Goal: Task Accomplishment & Management: Complete application form

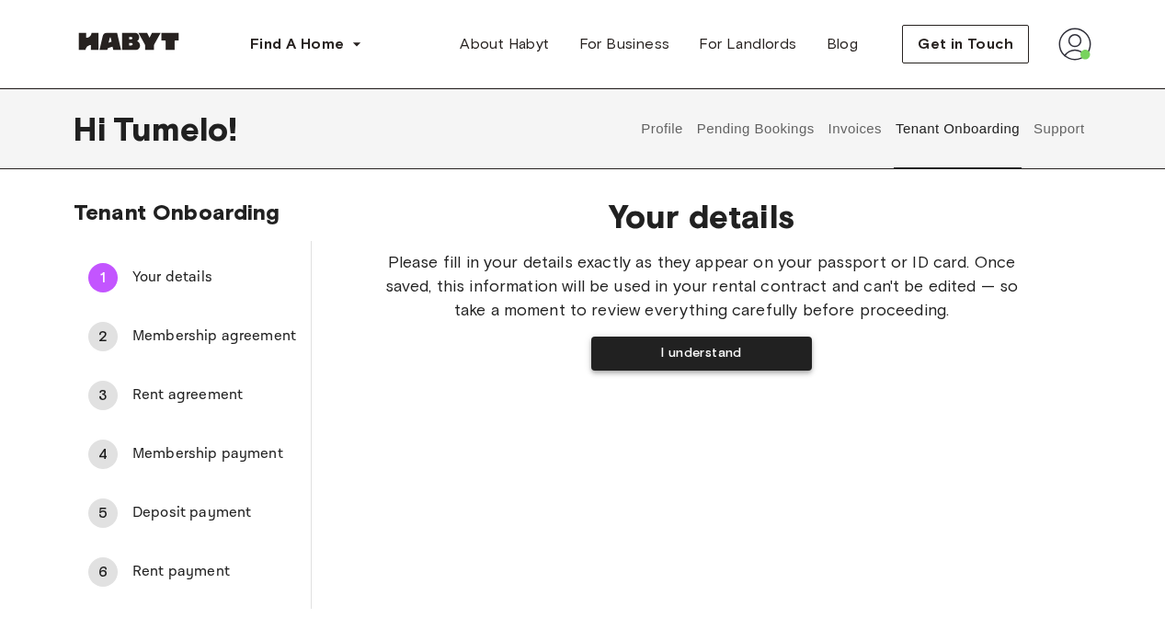
click at [624, 362] on button "I understand" at bounding box center [701, 354] width 221 height 34
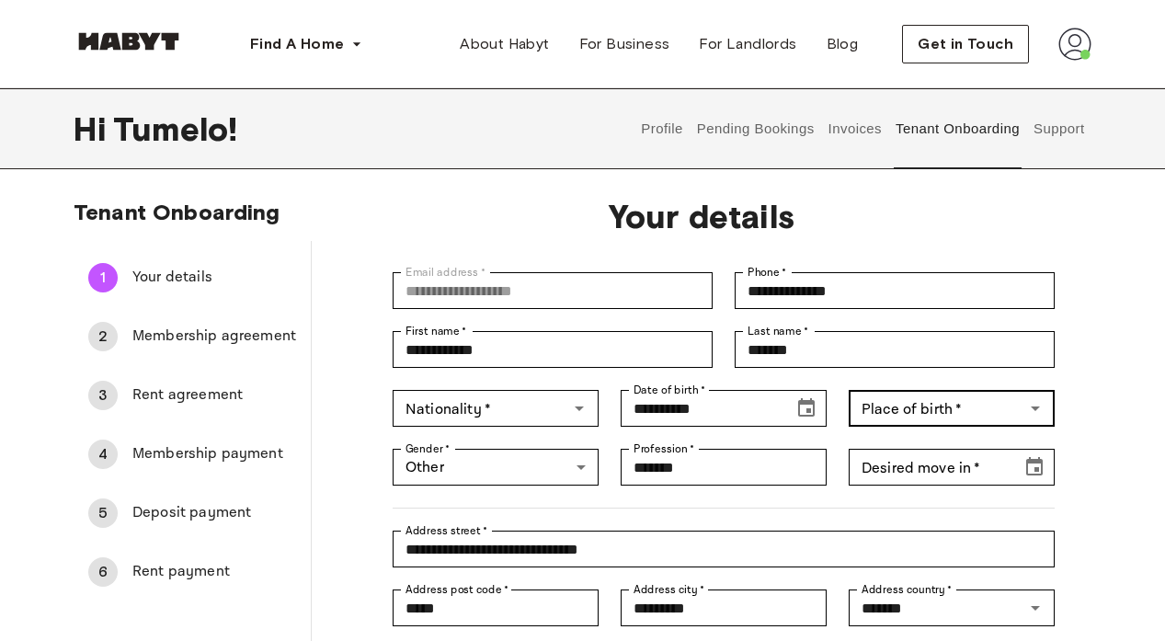
click at [1031, 408] on icon "Open" at bounding box center [1036, 408] width 22 height 22
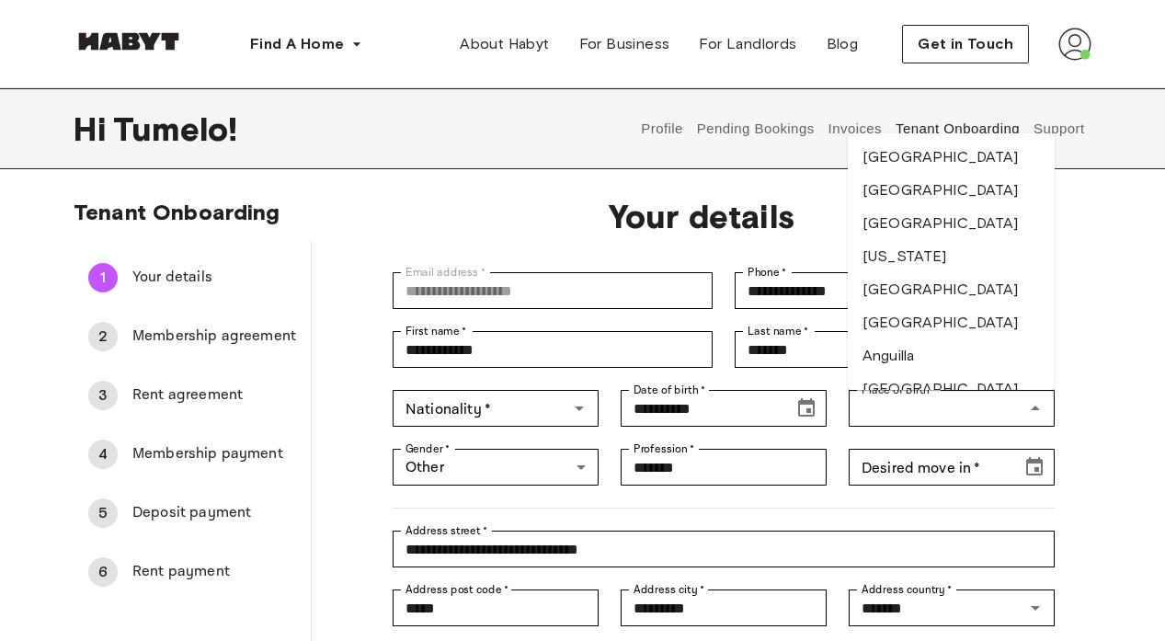
click at [1115, 333] on div "**********" at bounding box center [582, 490] width 1165 height 582
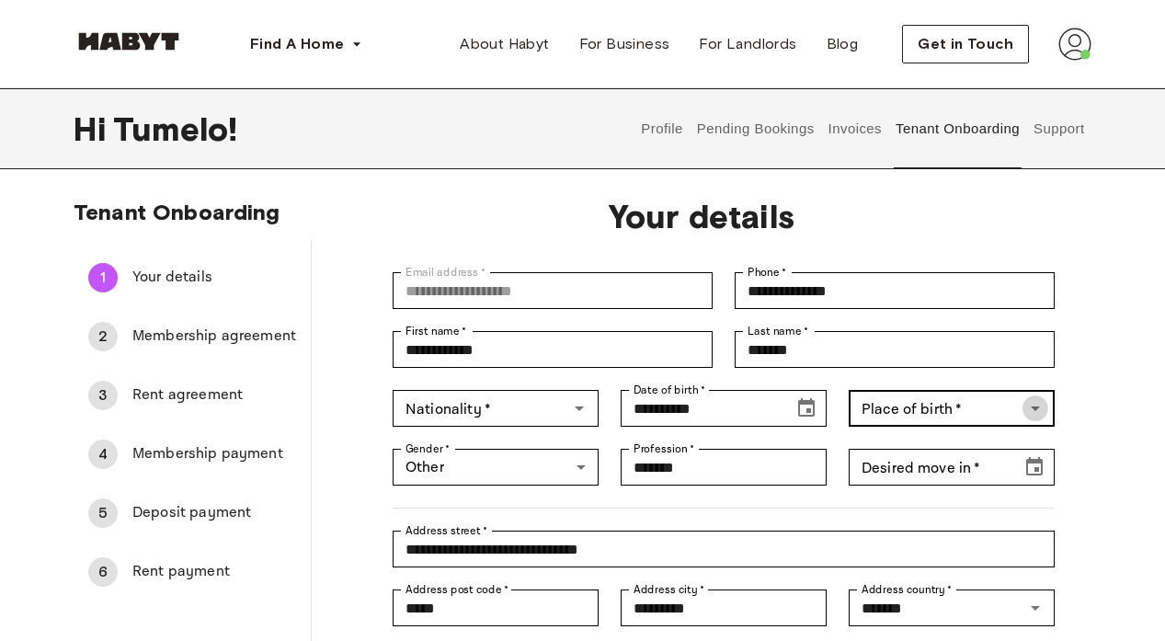
click at [1026, 408] on icon "Open" at bounding box center [1036, 408] width 22 height 22
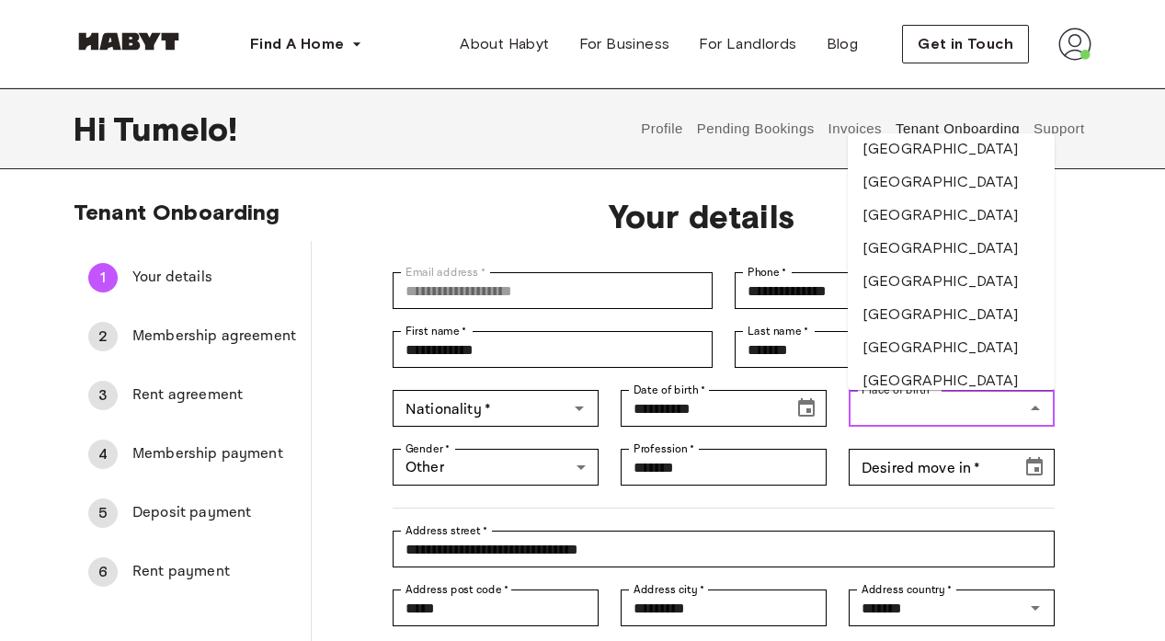
scroll to position [736, 0]
click at [944, 314] on li "Botswana" at bounding box center [951, 315] width 207 height 33
type input "********"
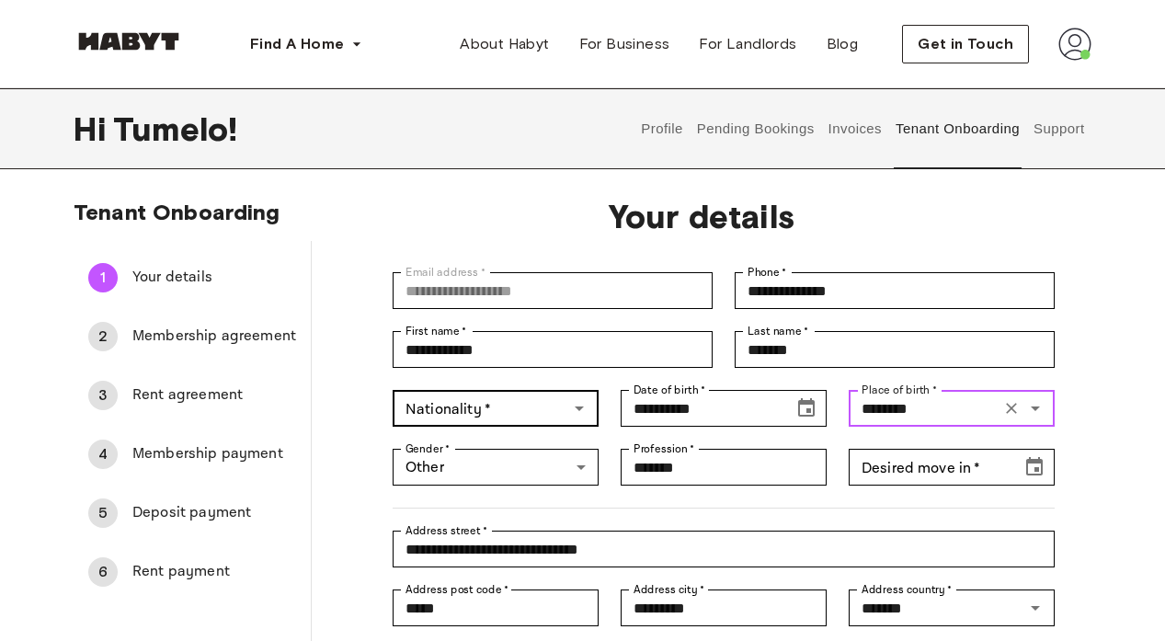
click at [577, 408] on icon "Open" at bounding box center [579, 409] width 9 height 5
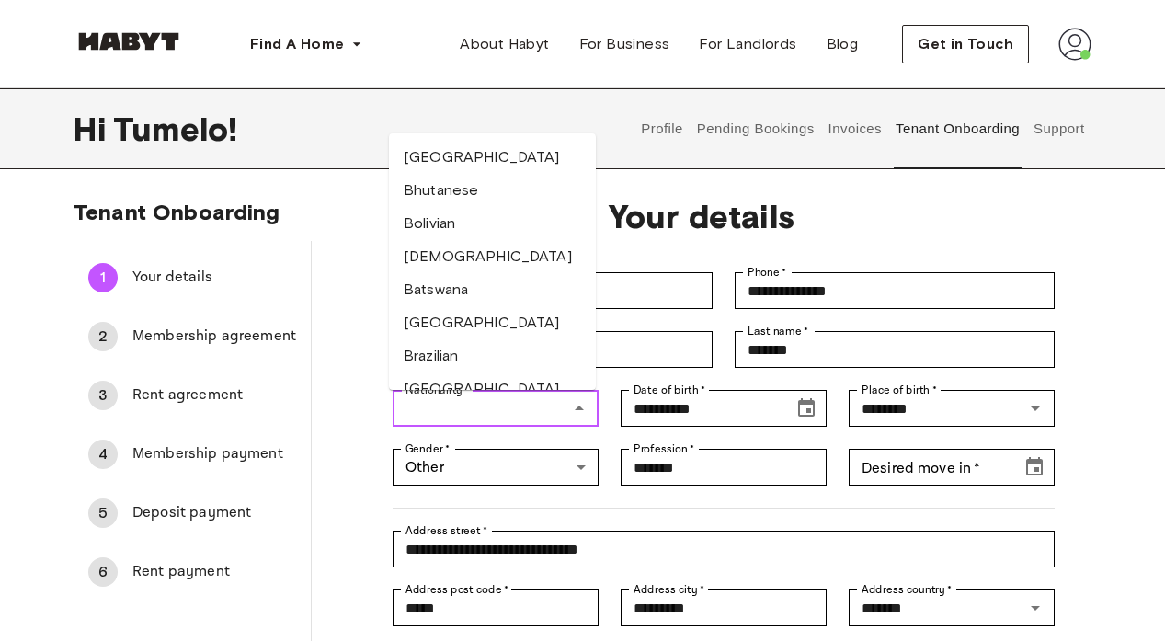
scroll to position [644, 0]
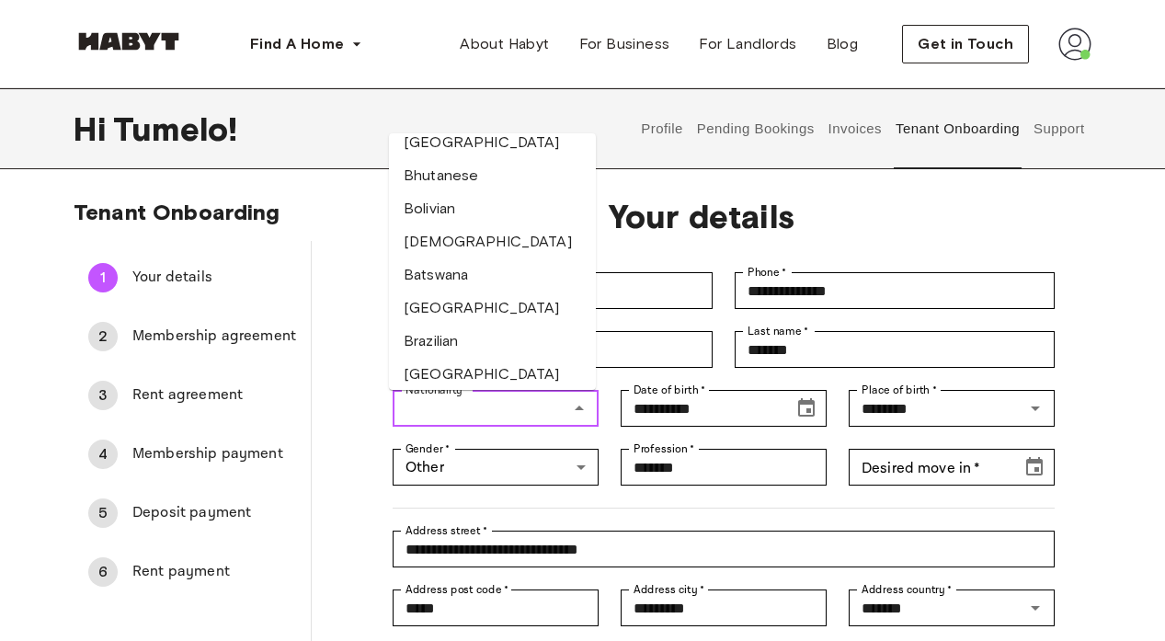
click at [448, 292] on li "Batswana" at bounding box center [492, 274] width 207 height 33
type input "********"
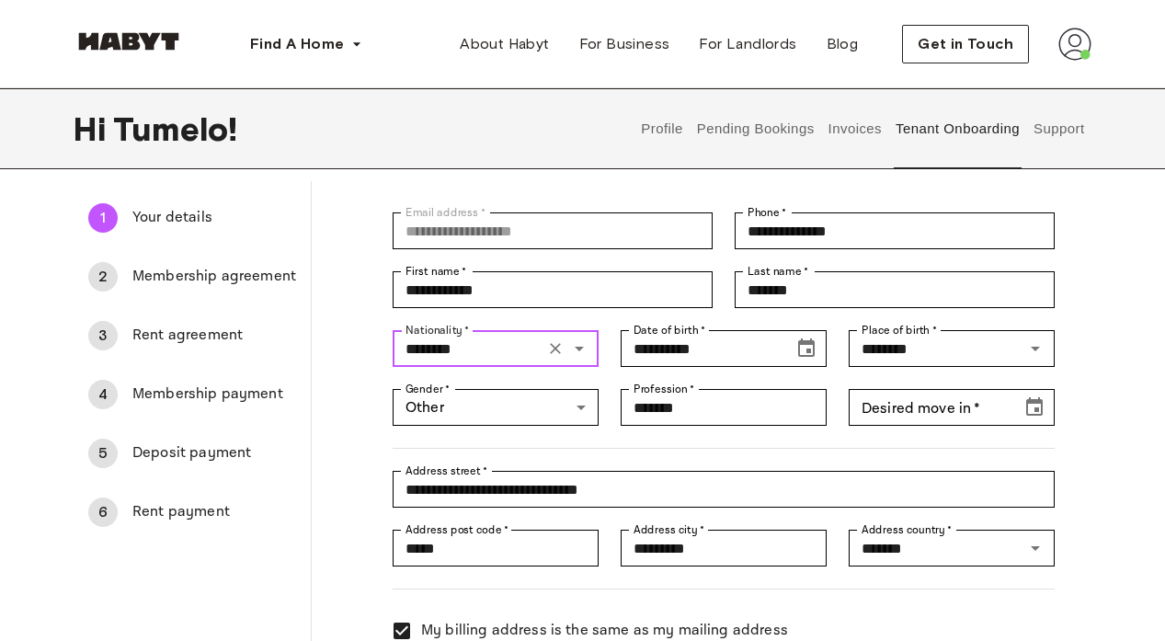
scroll to position [92, 0]
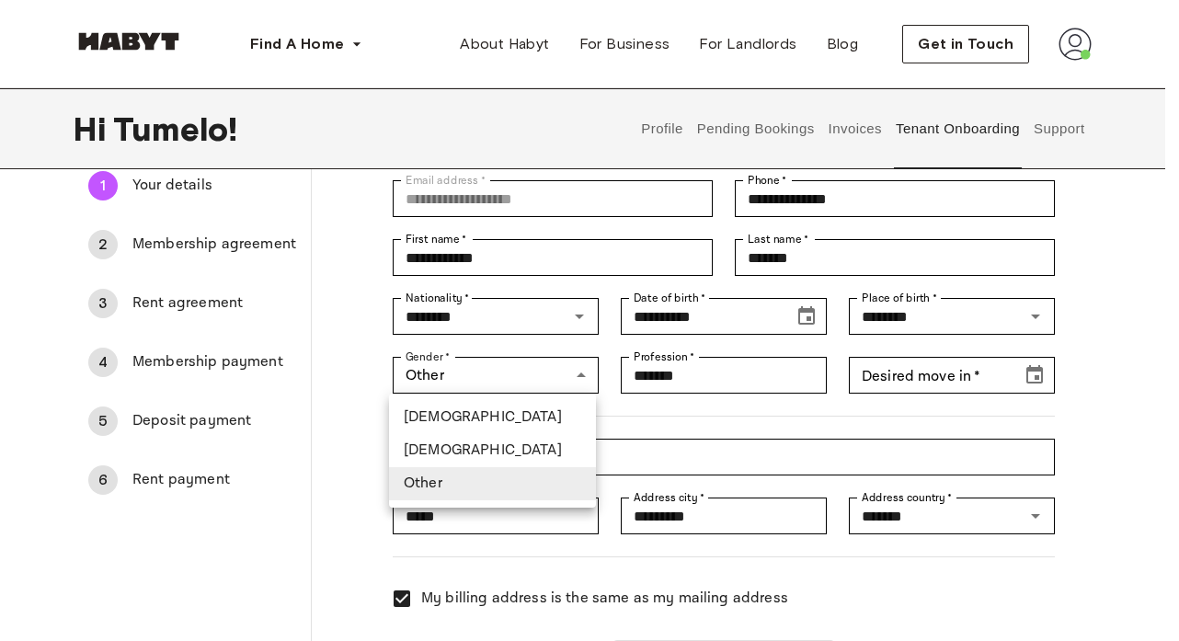
click at [450, 413] on li "Male" at bounding box center [492, 417] width 207 height 33
type input "****"
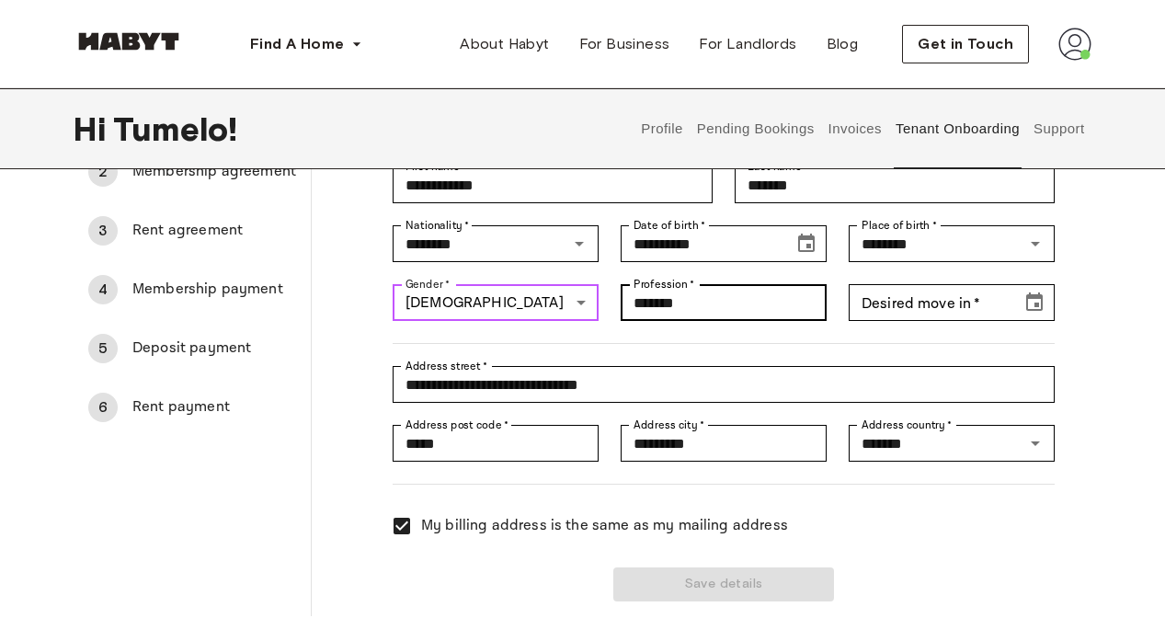
scroll to position [184, 0]
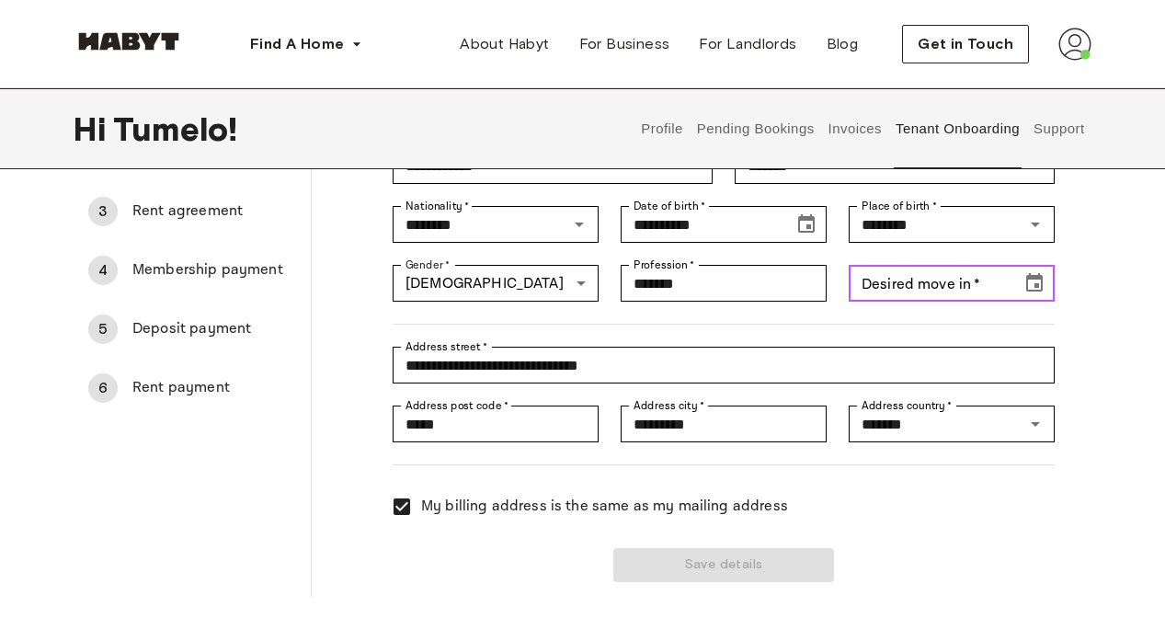
click at [1033, 286] on icon "Choose date" at bounding box center [1035, 283] width 22 height 22
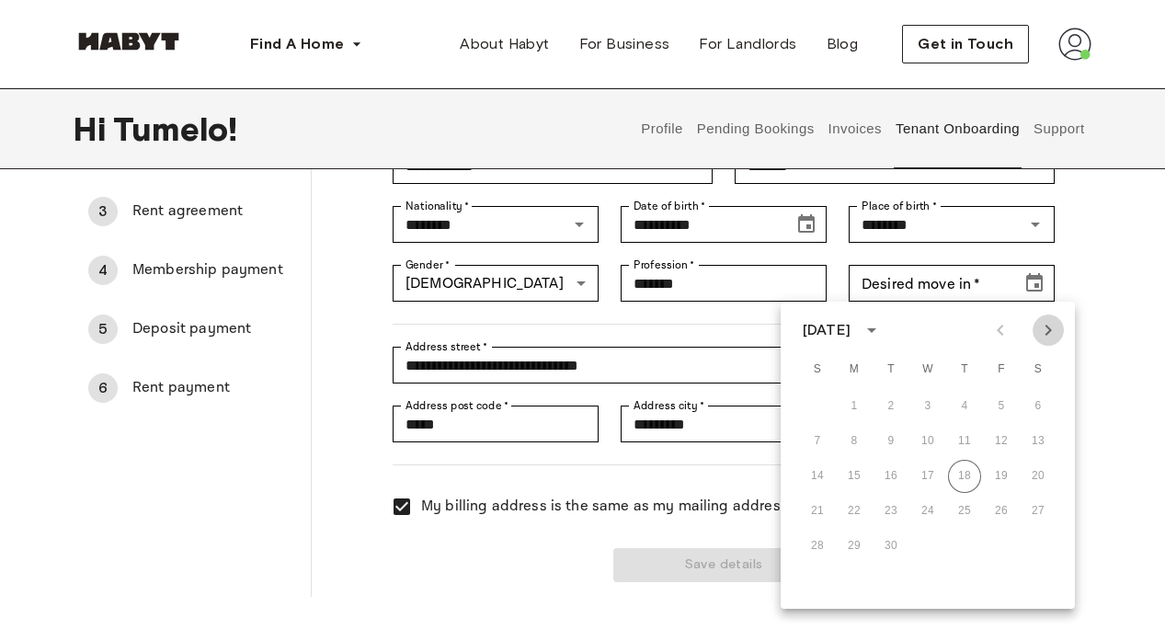
click at [1044, 330] on icon "Next month" at bounding box center [1049, 330] width 22 height 22
click at [1000, 330] on div at bounding box center [1024, 330] width 79 height 31
click at [1000, 323] on div at bounding box center [1024, 330] width 79 height 31
click at [1097, 322] on div "**********" at bounding box center [582, 306] width 1165 height 582
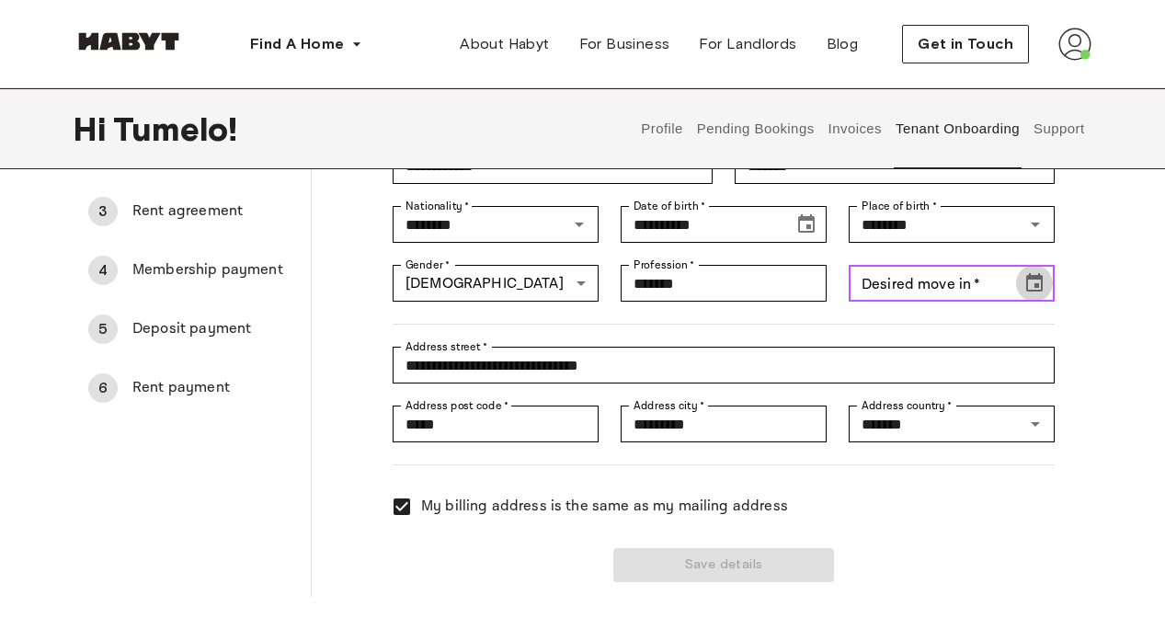
click at [1024, 284] on icon "Choose date" at bounding box center [1035, 283] width 22 height 22
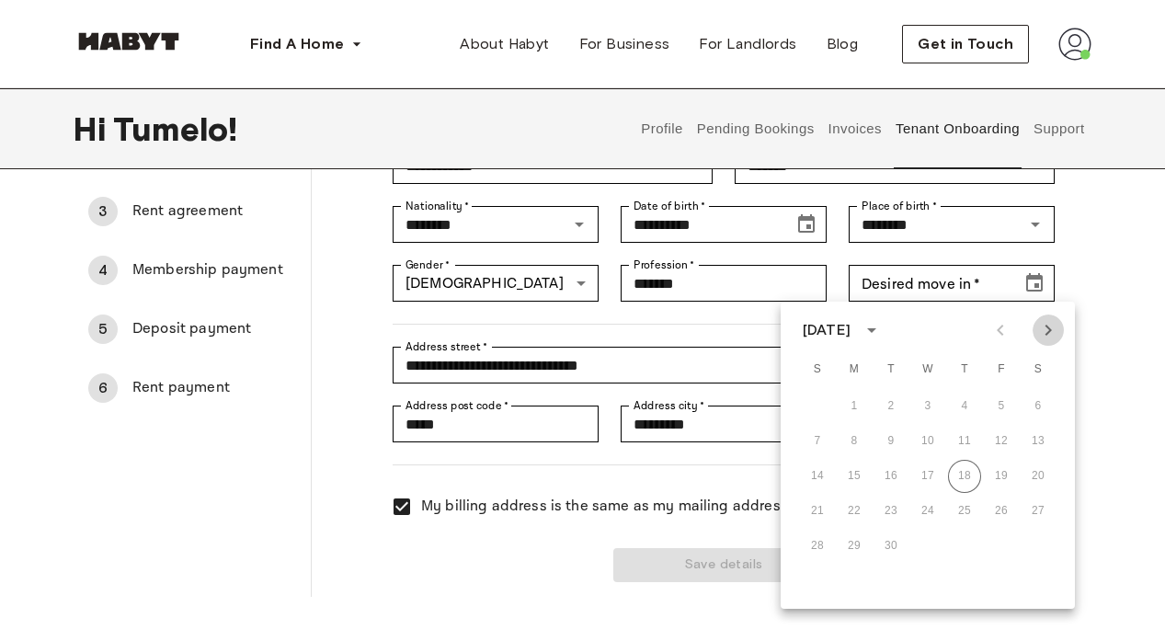
click at [1051, 328] on icon "Next month" at bounding box center [1049, 330] width 6 height 11
click at [928, 407] on button "1" at bounding box center [928, 406] width 33 height 33
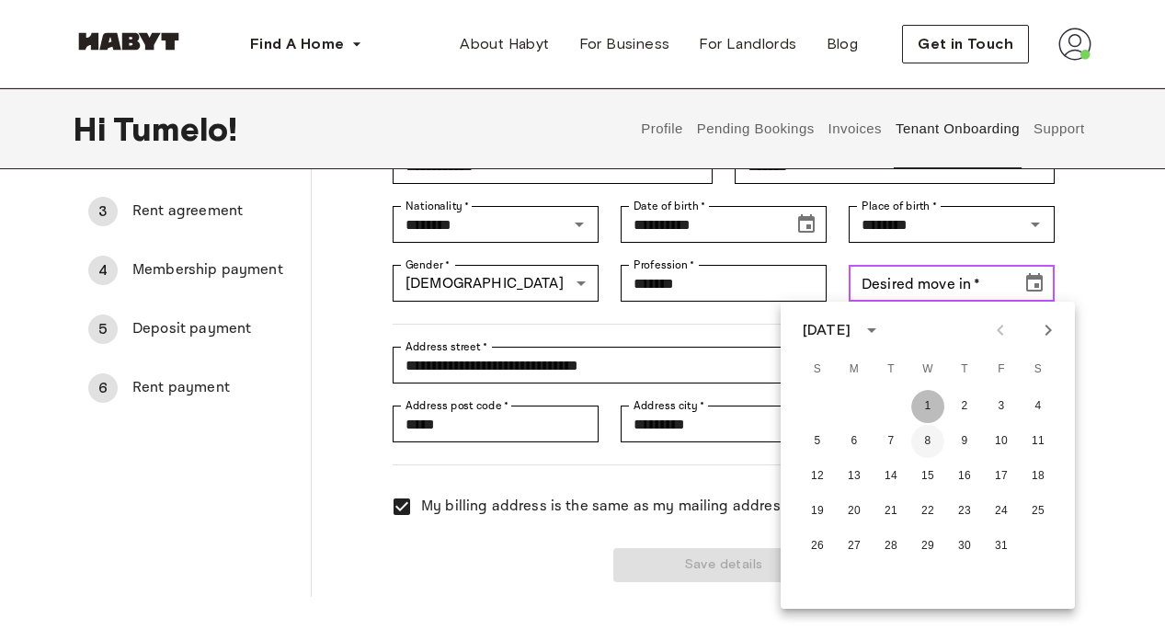
type input "**********"
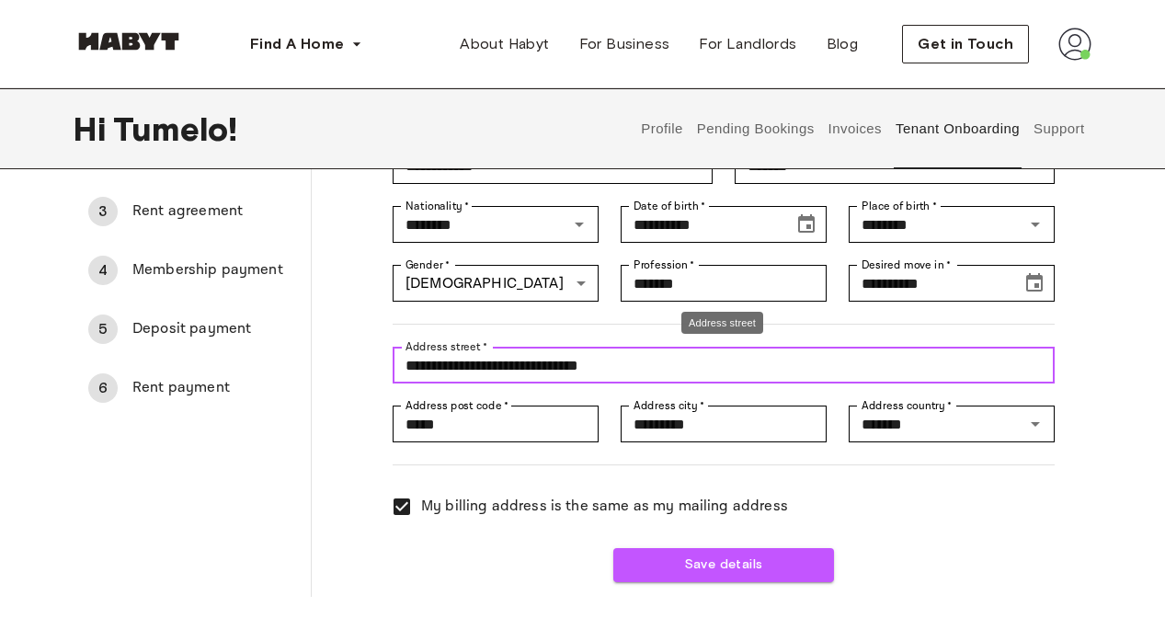
drag, startPoint x: 649, startPoint y: 373, endPoint x: 496, endPoint y: 363, distance: 154.0
click at [496, 363] on input "**********" at bounding box center [724, 365] width 662 height 37
type input "**********"
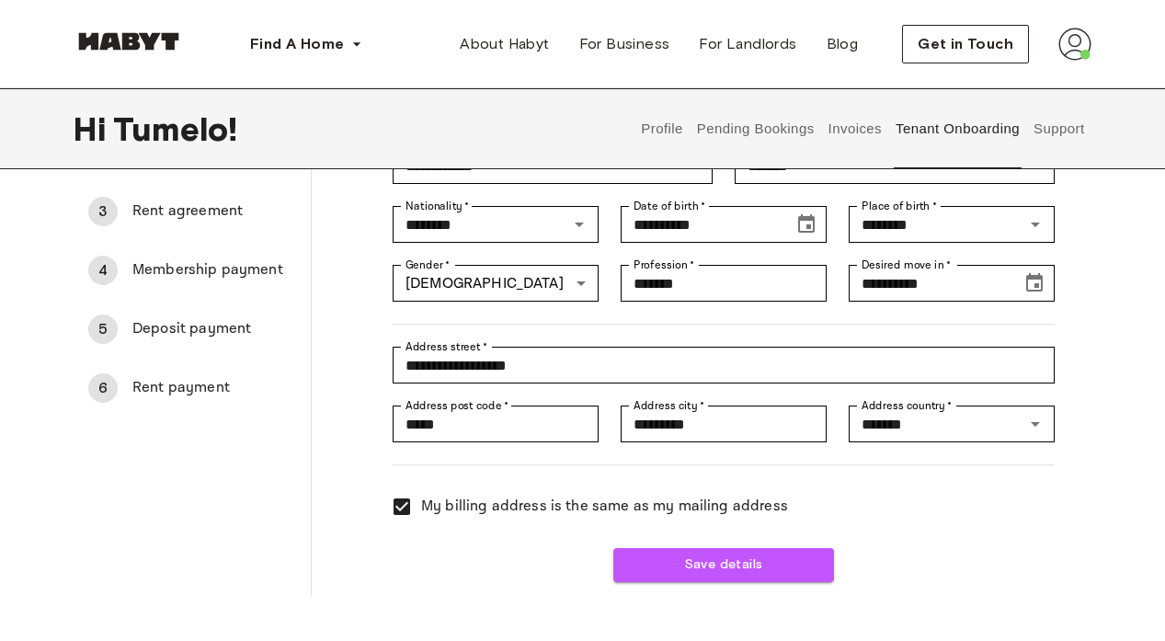
click at [1096, 469] on div "**********" at bounding box center [582, 306] width 1165 height 582
click at [718, 555] on button "Save details" at bounding box center [724, 565] width 221 height 34
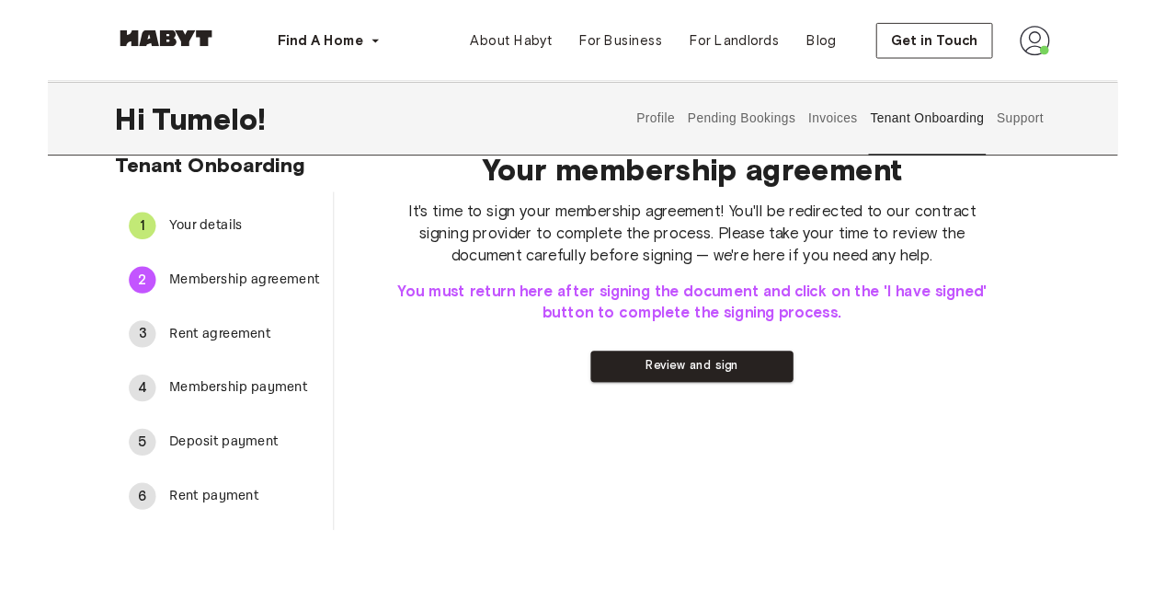
scroll to position [0, 0]
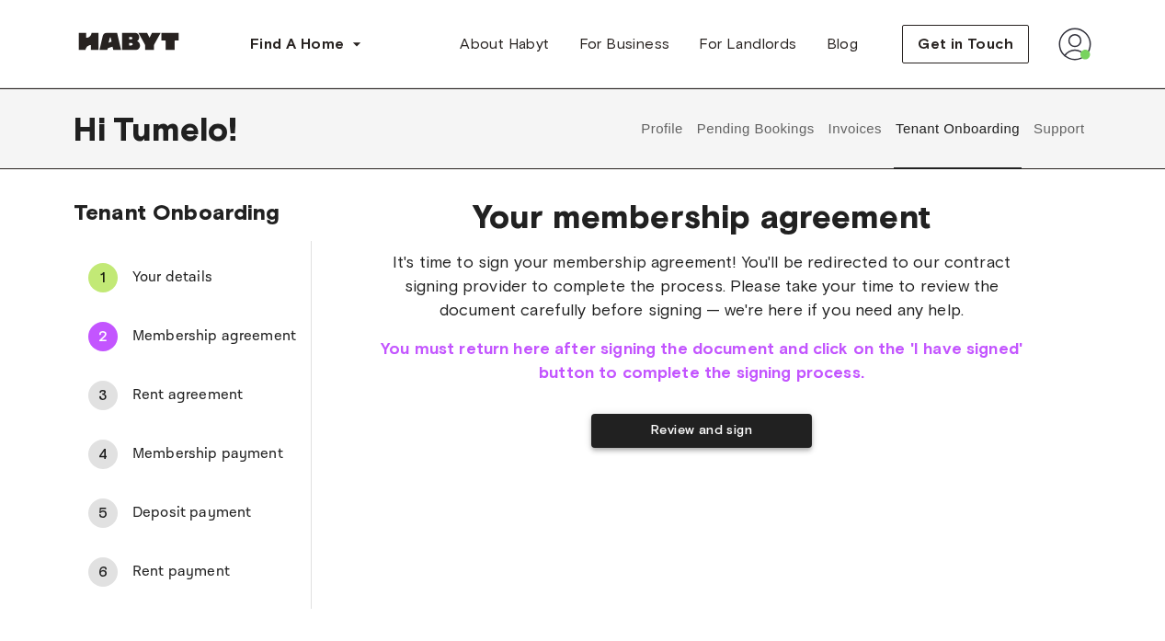
click at [685, 431] on button "Review and sign" at bounding box center [701, 431] width 221 height 34
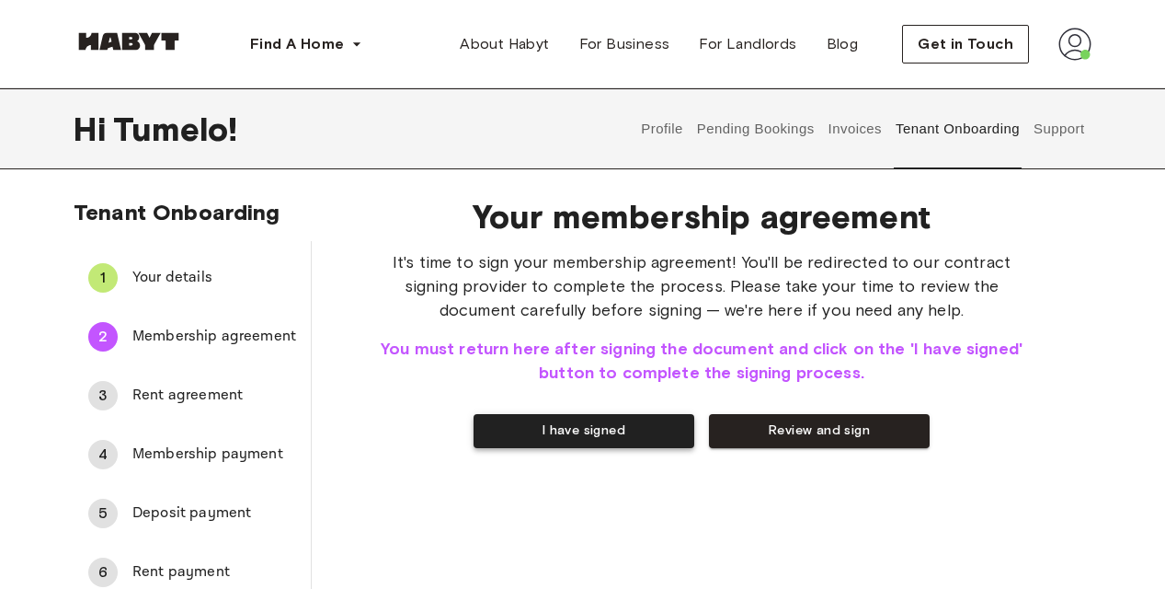
click at [602, 433] on button "I have signed" at bounding box center [584, 431] width 221 height 34
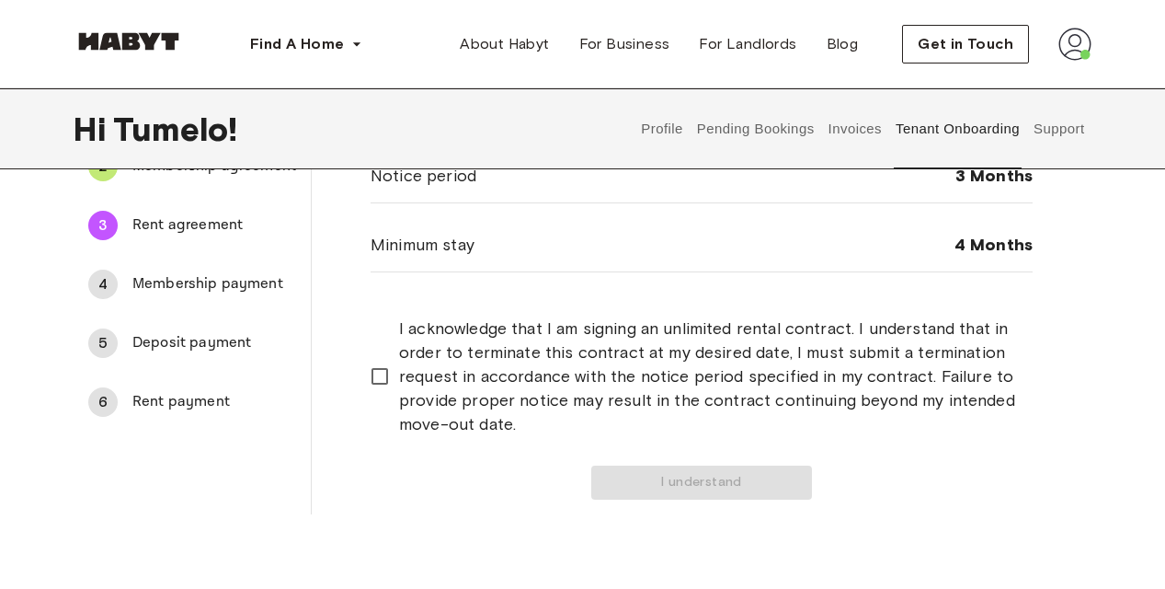
scroll to position [184, 0]
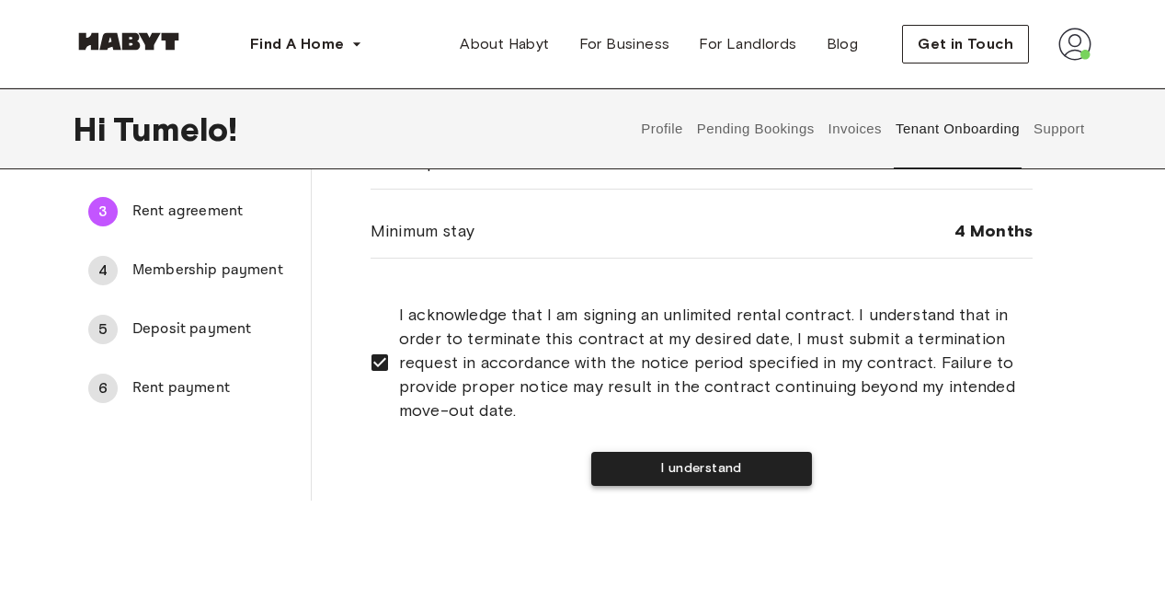
click at [627, 466] on button "I understand" at bounding box center [701, 469] width 221 height 34
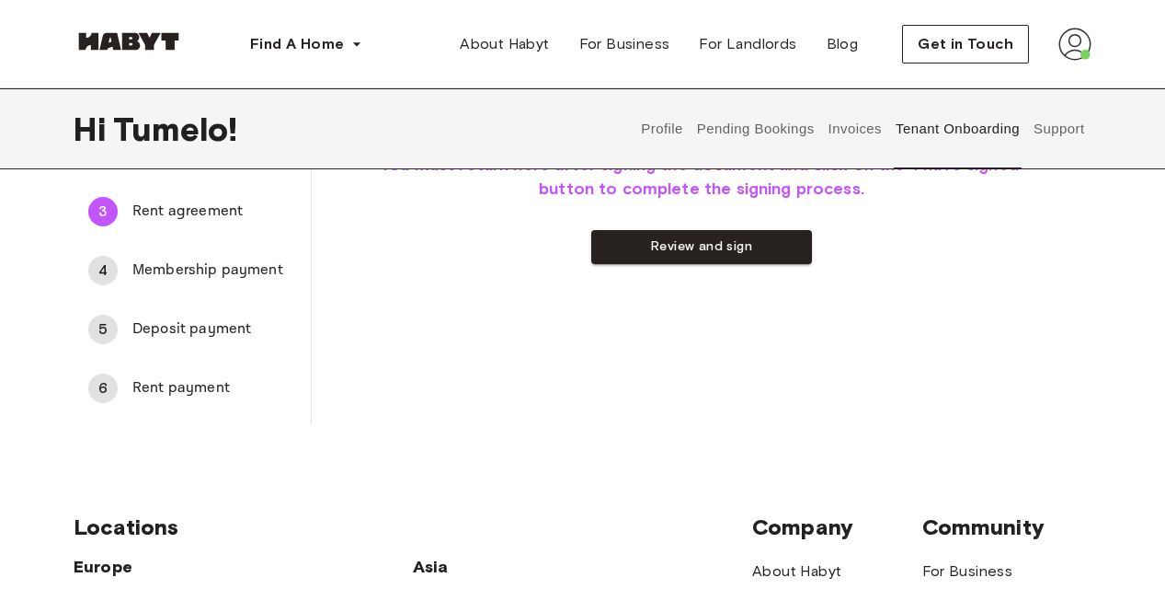
scroll to position [0, 0]
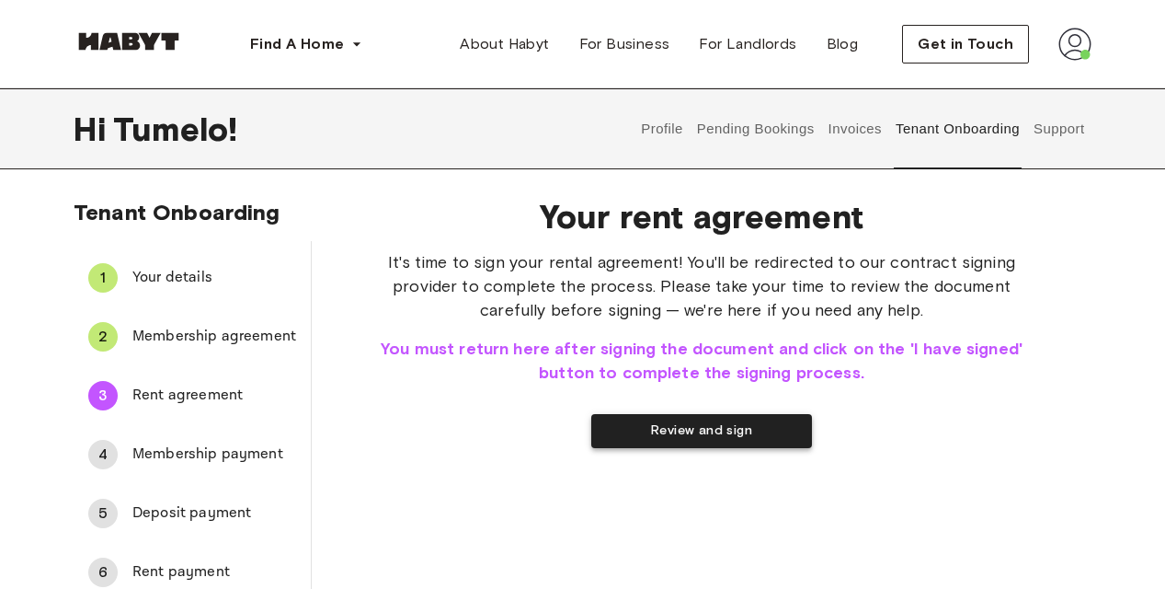
click at [636, 438] on button "Review and sign" at bounding box center [701, 431] width 221 height 34
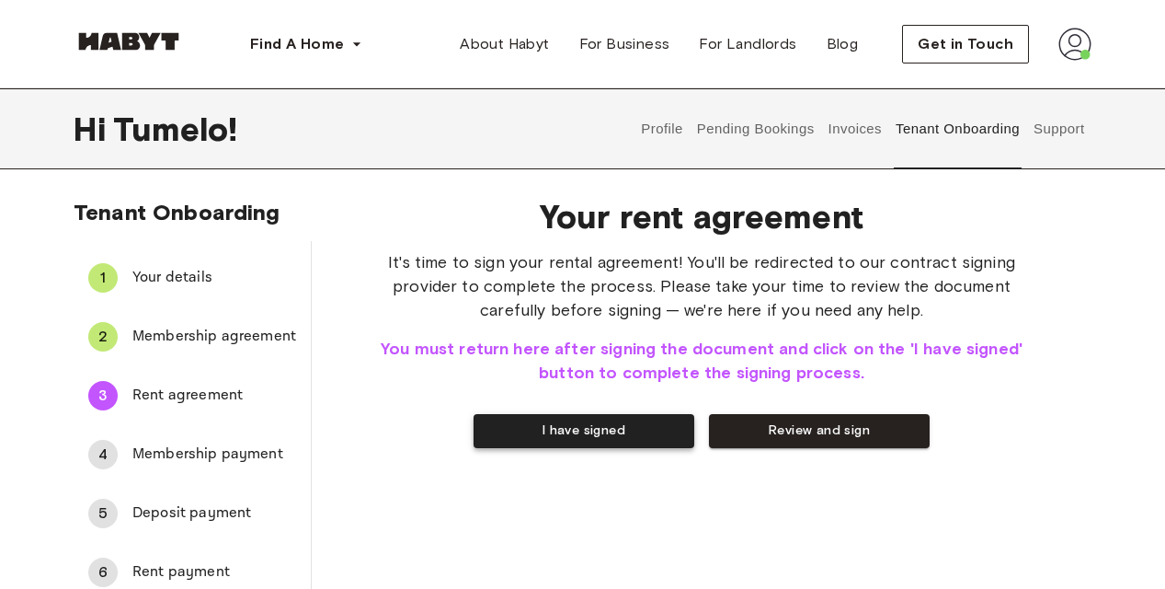
click at [591, 422] on button "I have signed" at bounding box center [584, 431] width 221 height 34
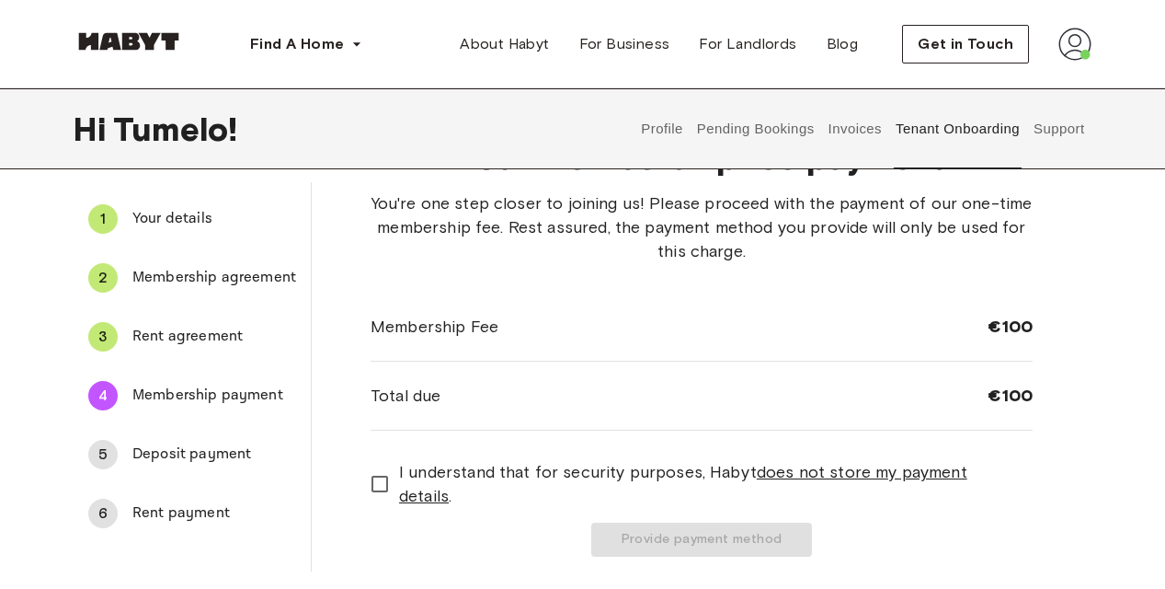
scroll to position [92, 0]
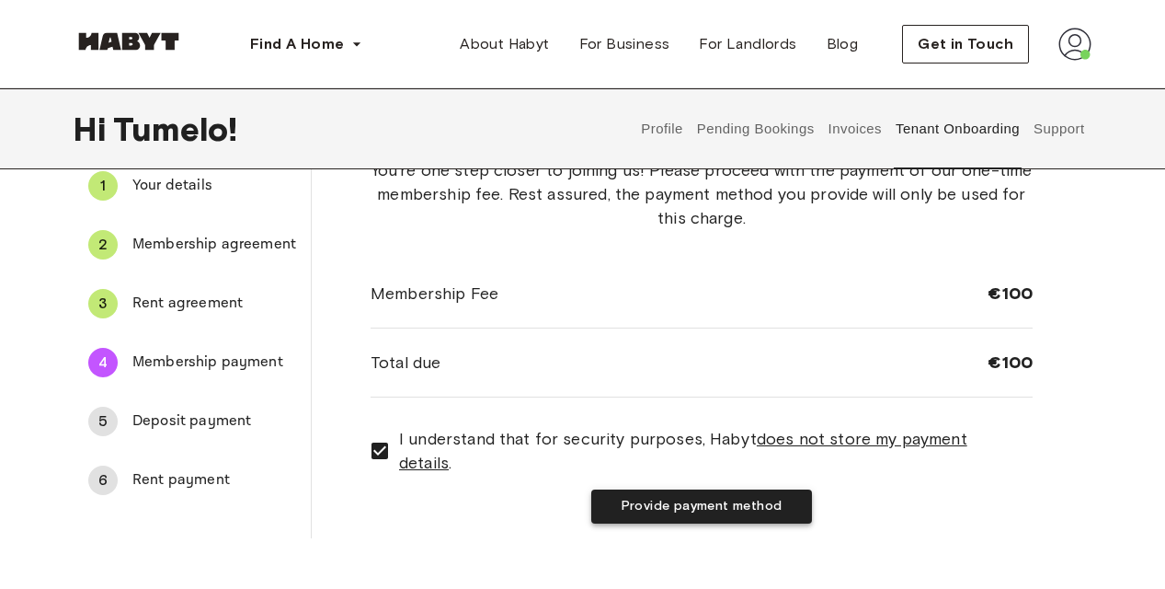
click at [626, 511] on button "Provide payment method" at bounding box center [701, 506] width 221 height 34
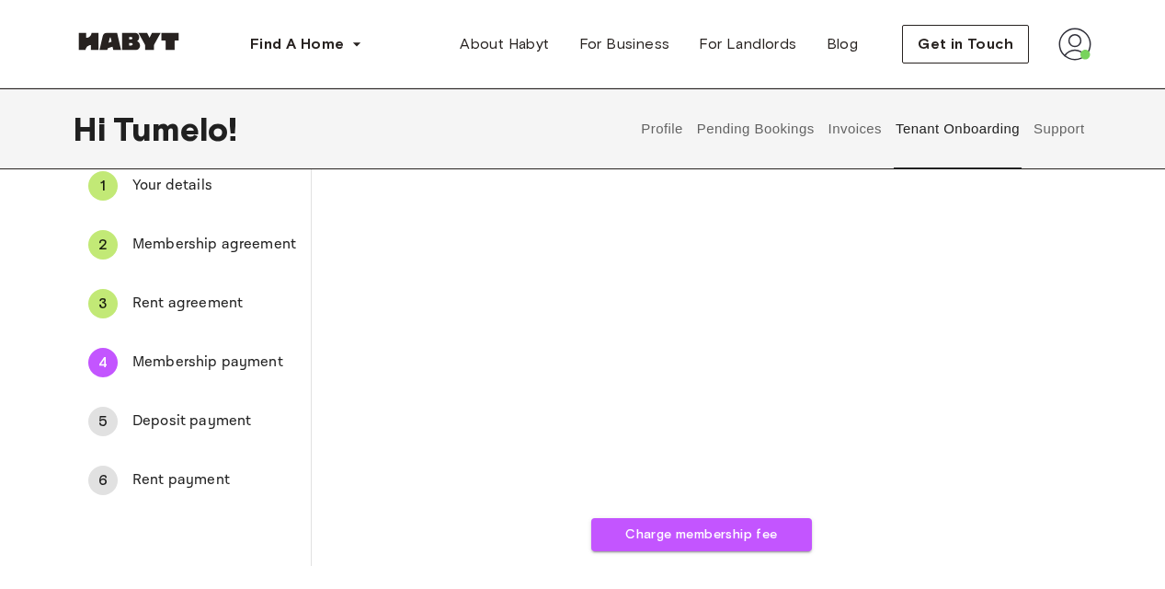
click at [160, 421] on span "Deposit payment" at bounding box center [214, 421] width 164 height 22
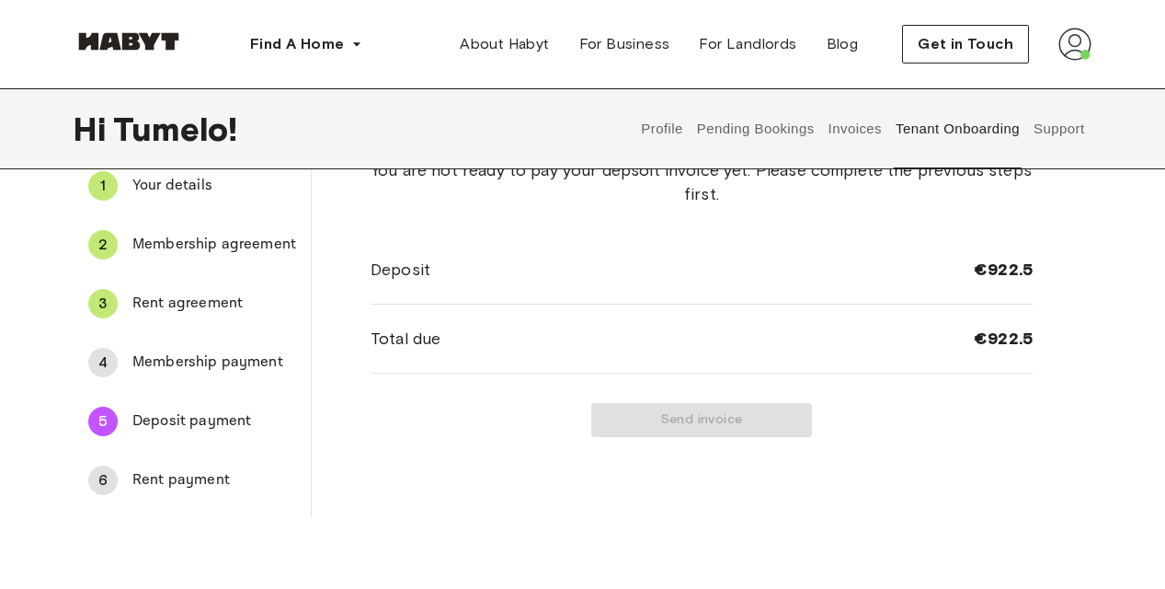
scroll to position [0, 0]
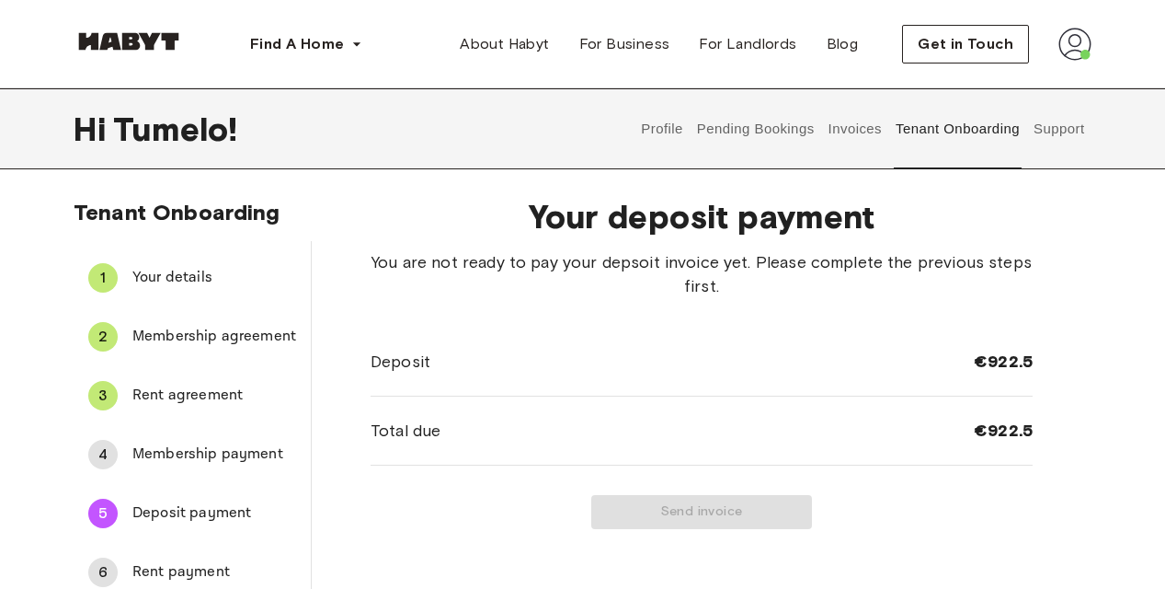
click at [176, 459] on span "Membership payment" at bounding box center [214, 454] width 164 height 22
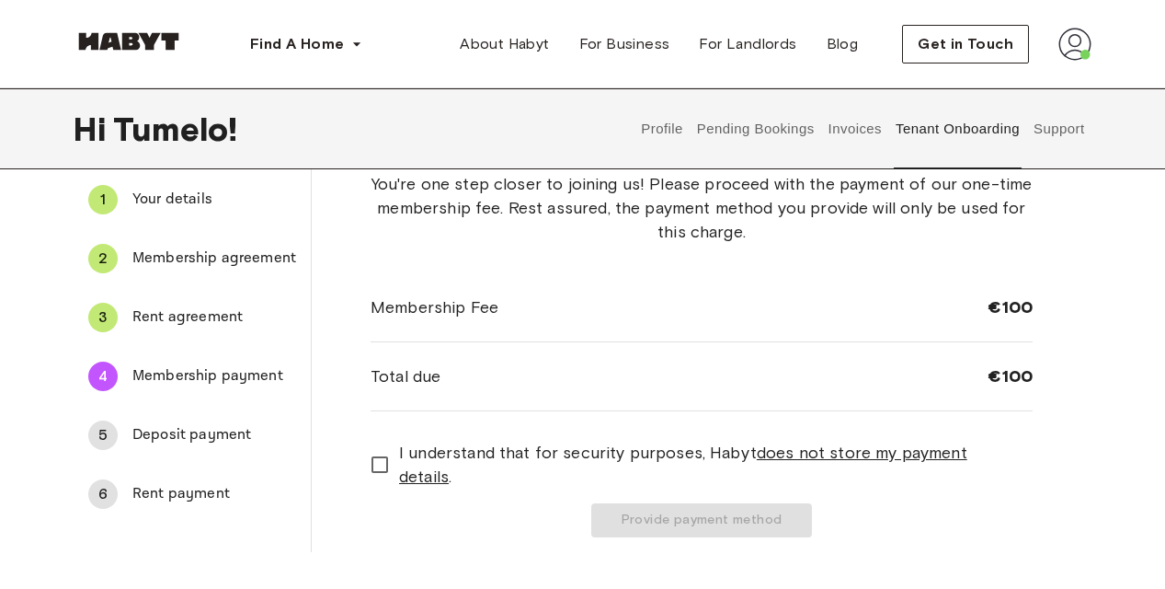
scroll to position [184, 0]
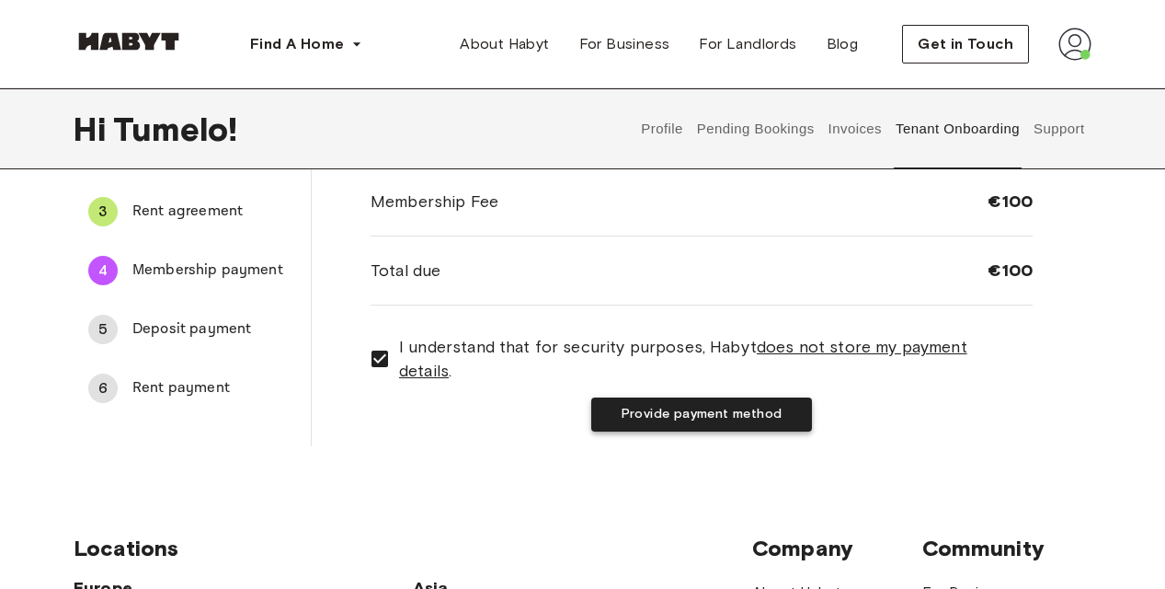
click at [677, 419] on button "Provide payment method" at bounding box center [701, 414] width 221 height 34
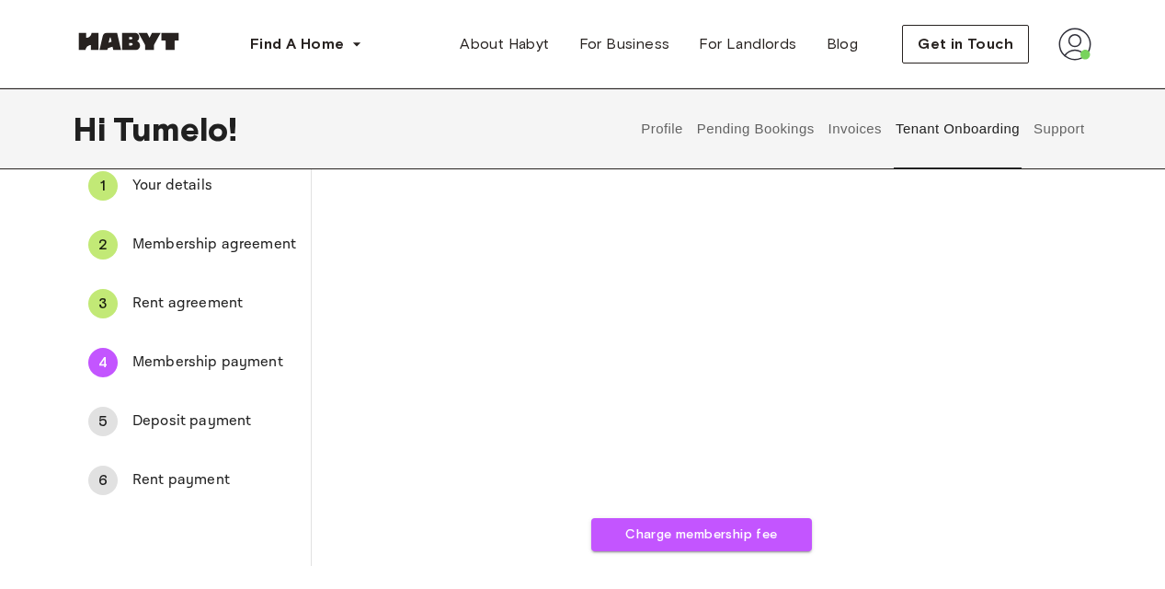
scroll to position [0, 0]
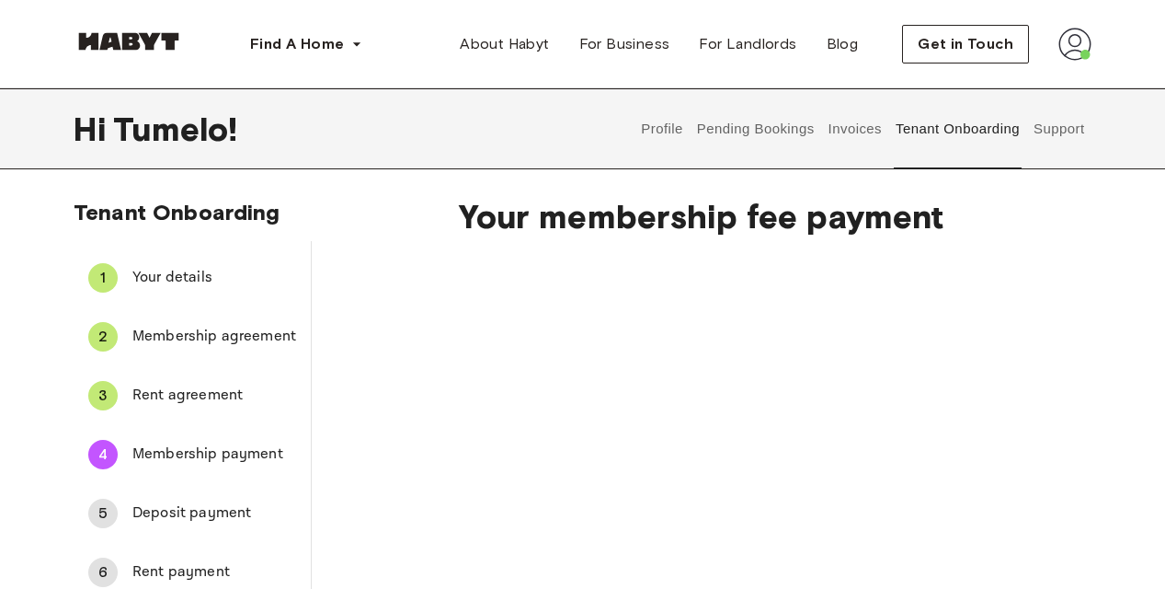
click at [1059, 128] on button "Support" at bounding box center [1059, 128] width 56 height 81
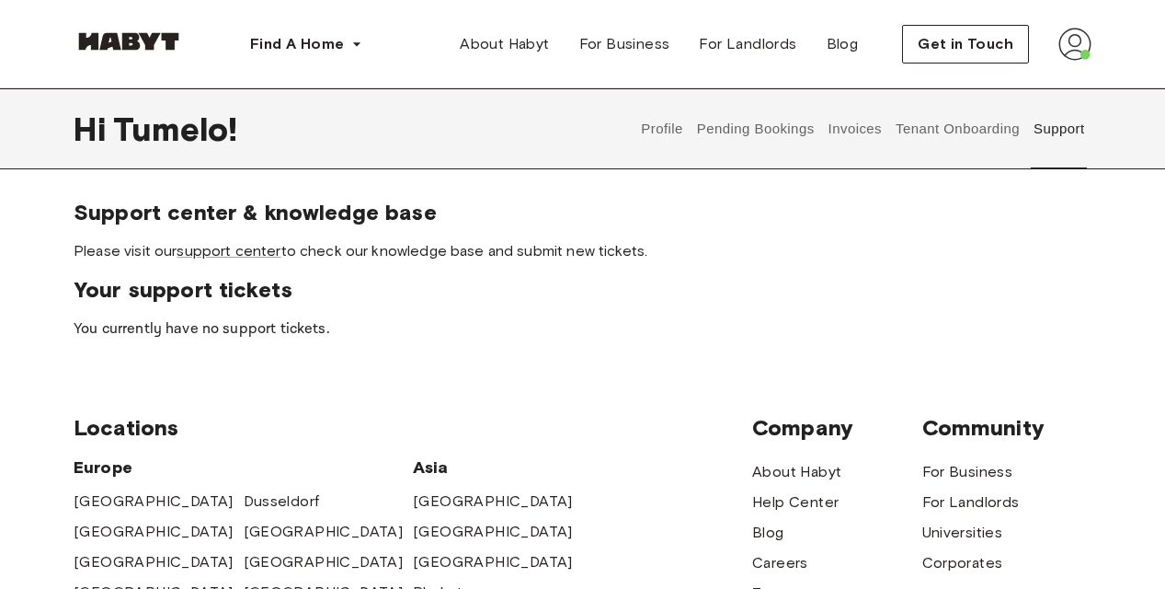
click at [926, 130] on button "Tenant Onboarding" at bounding box center [958, 128] width 129 height 81
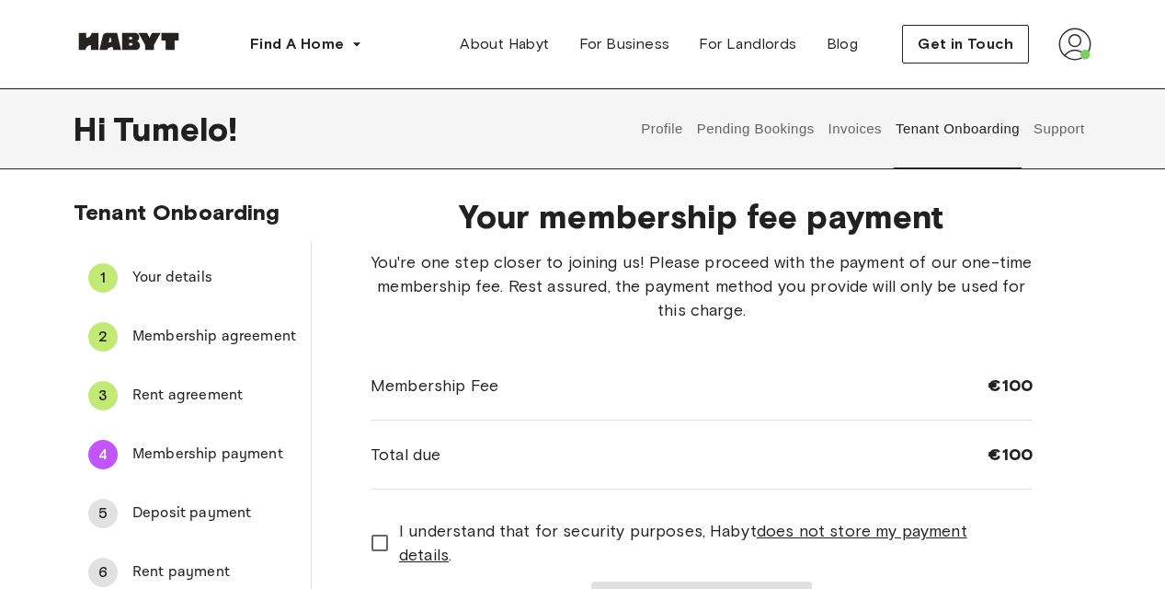
drag, startPoint x: 976, startPoint y: 54, endPoint x: 706, endPoint y: 64, distance: 269.7
click at [706, 64] on div "Find A Home Europe Amsterdam Berlin Frankfurt Hamburg Lisbon Madrid Milan Moden…" at bounding box center [583, 44] width 1018 height 88
click at [947, 43] on span "Get in Touch" at bounding box center [966, 44] width 96 height 22
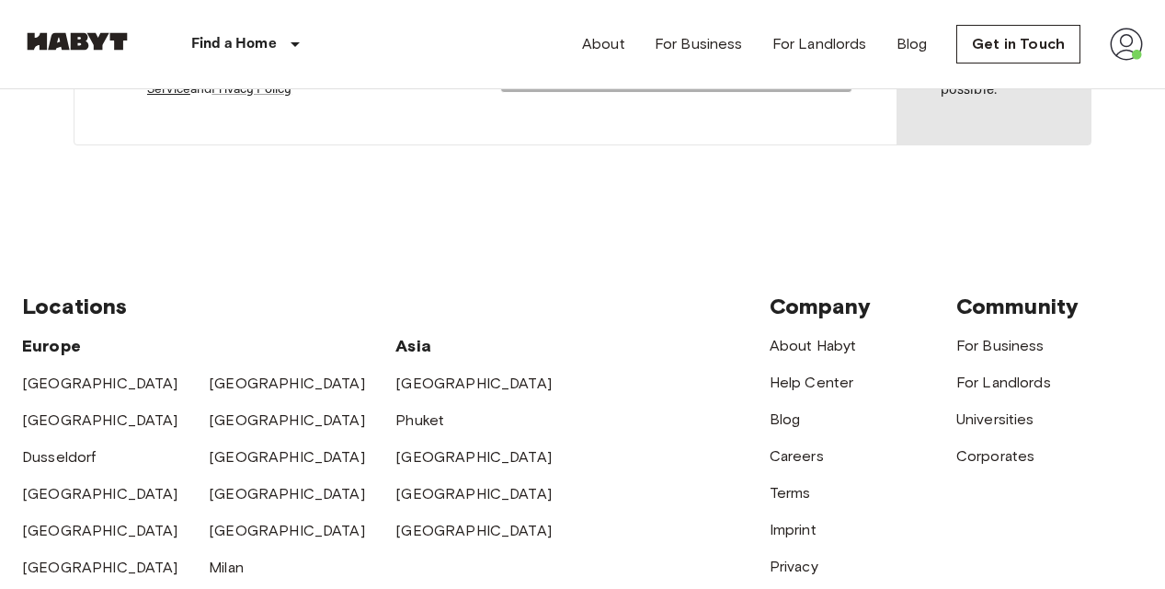
scroll to position [644, 0]
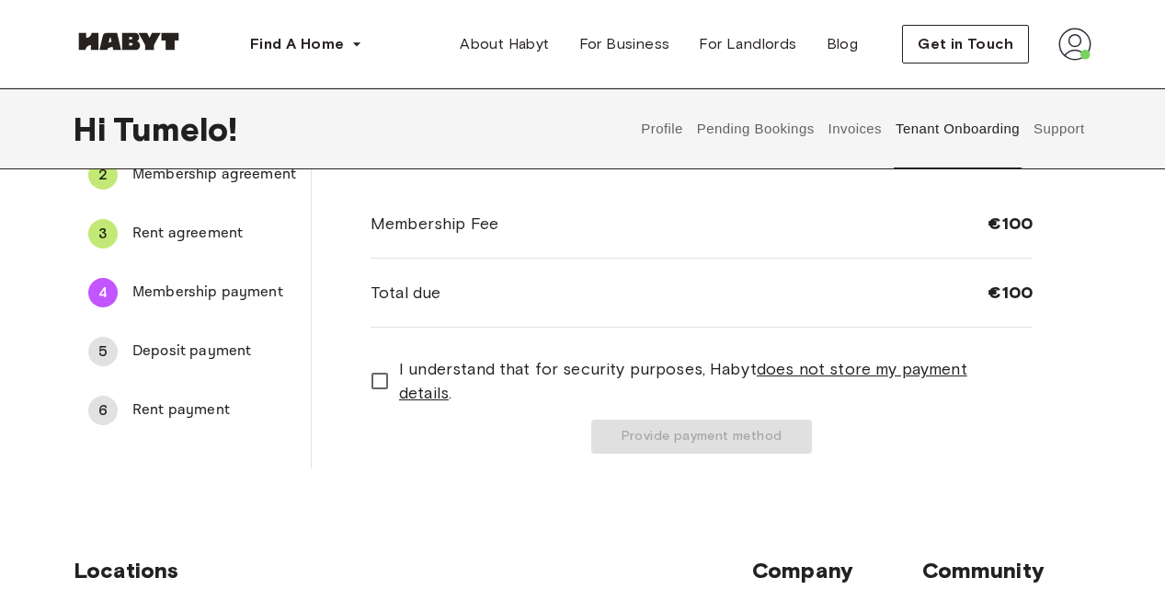
scroll to position [184, 0]
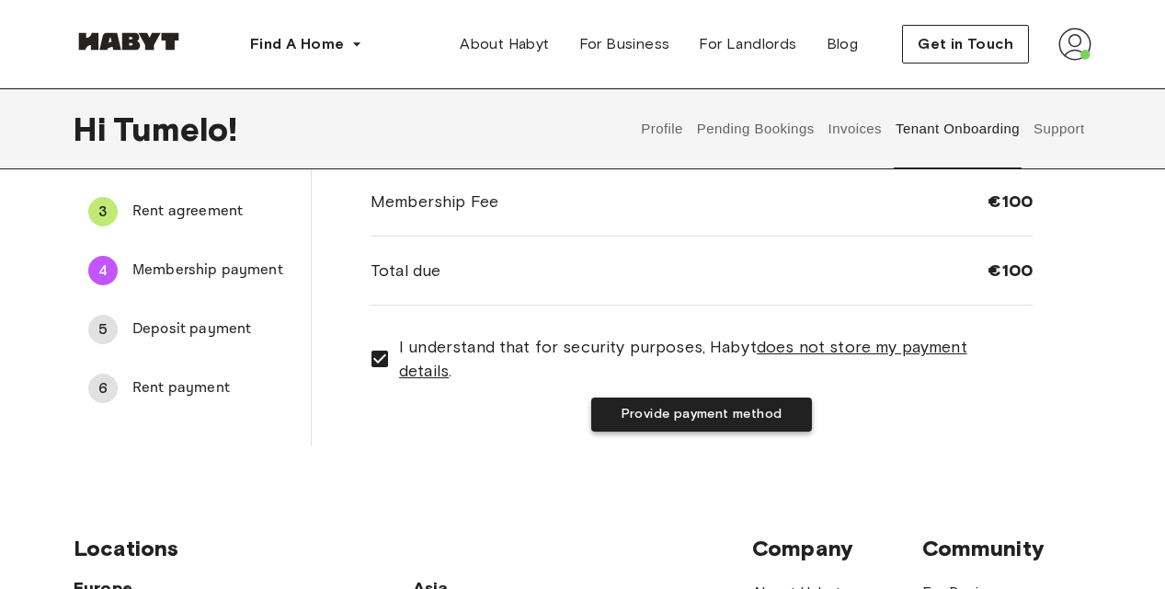
click at [709, 404] on button "Provide payment method" at bounding box center [701, 414] width 221 height 34
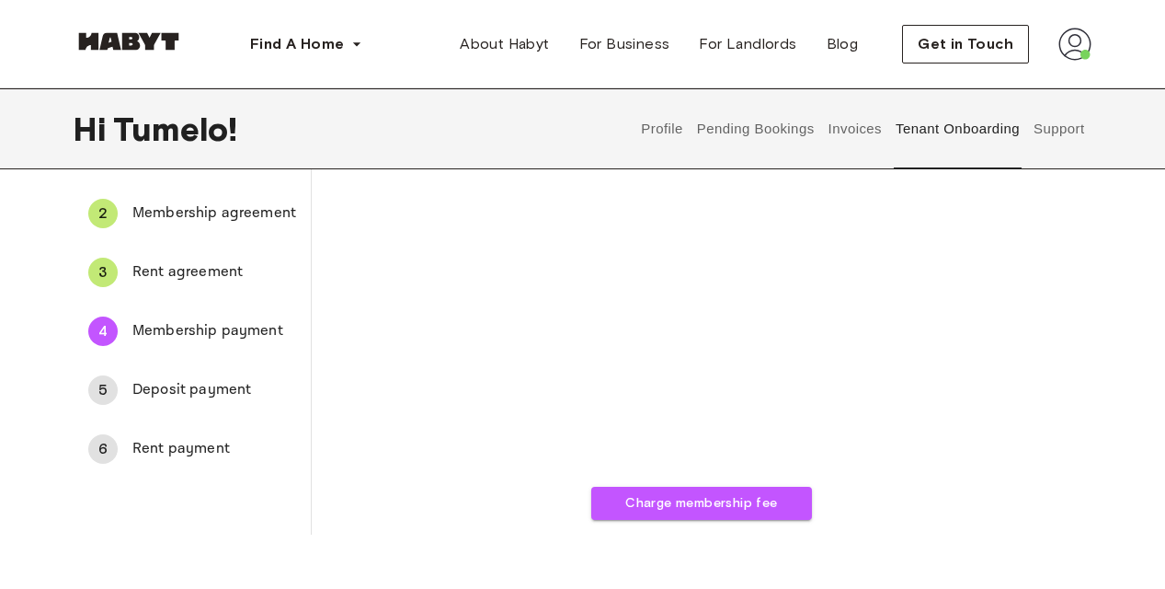
scroll to position [92, 0]
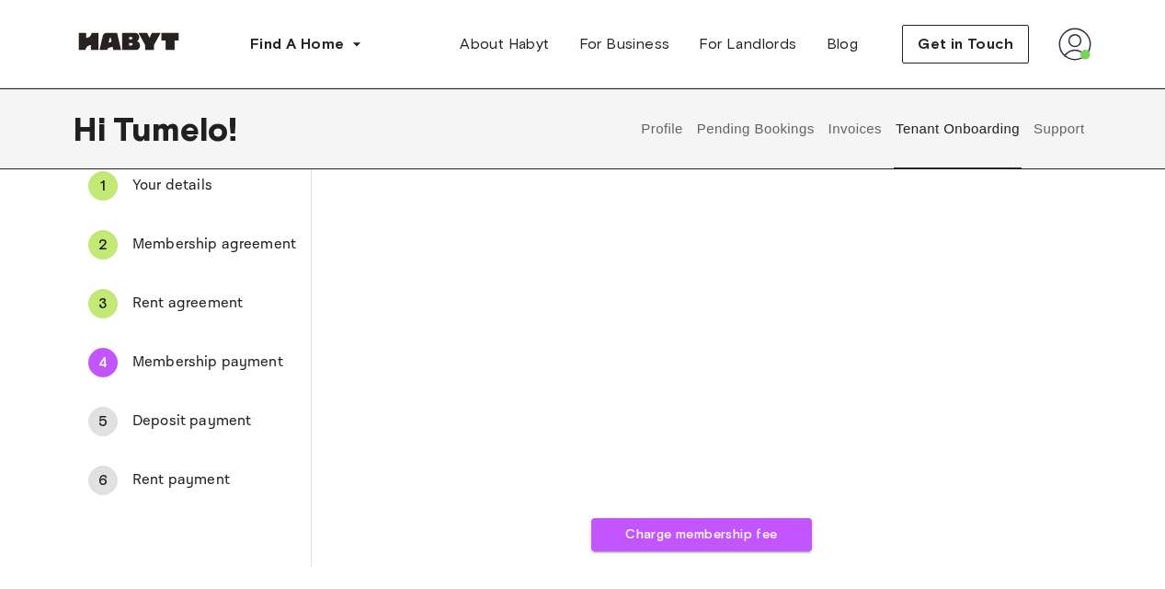
click at [175, 423] on span "Deposit payment" at bounding box center [214, 421] width 164 height 22
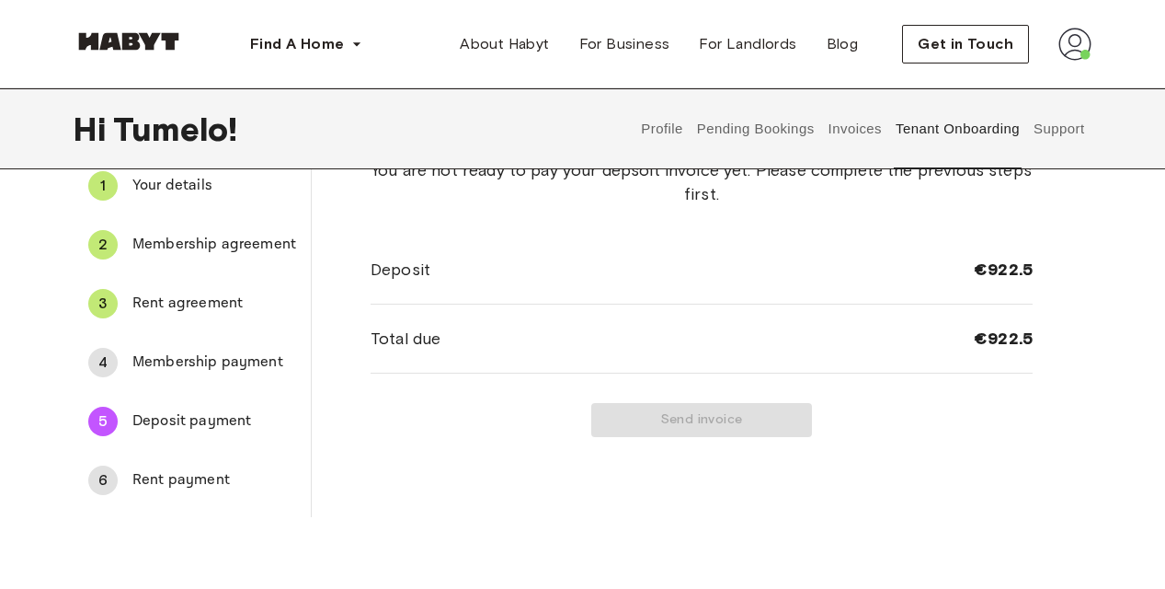
scroll to position [0, 0]
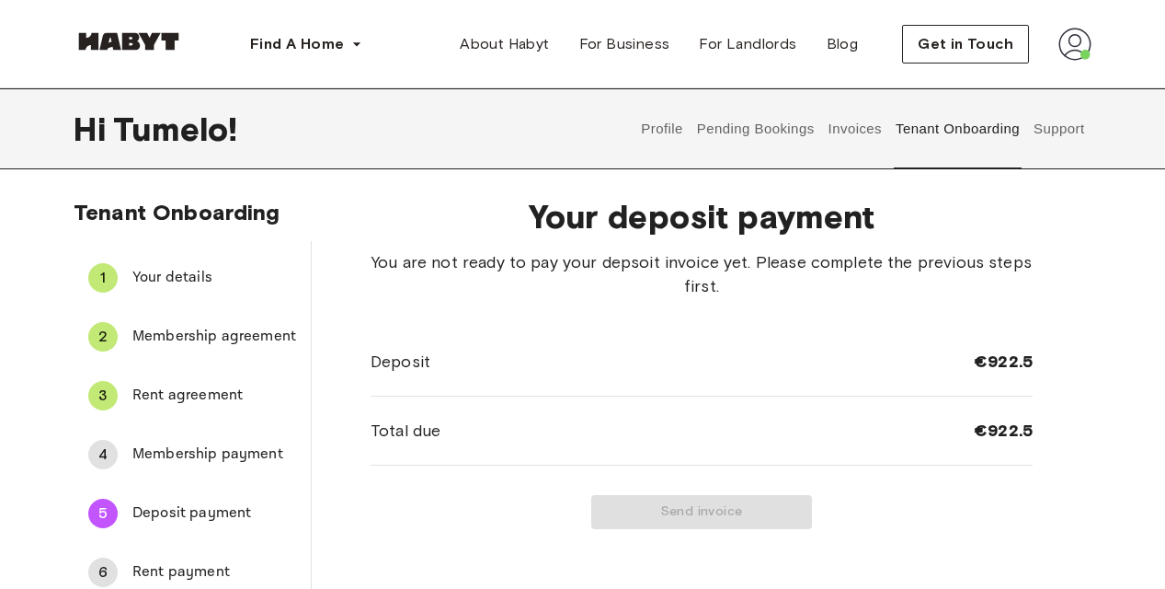
click at [224, 453] on span "Membership payment" at bounding box center [214, 454] width 164 height 22
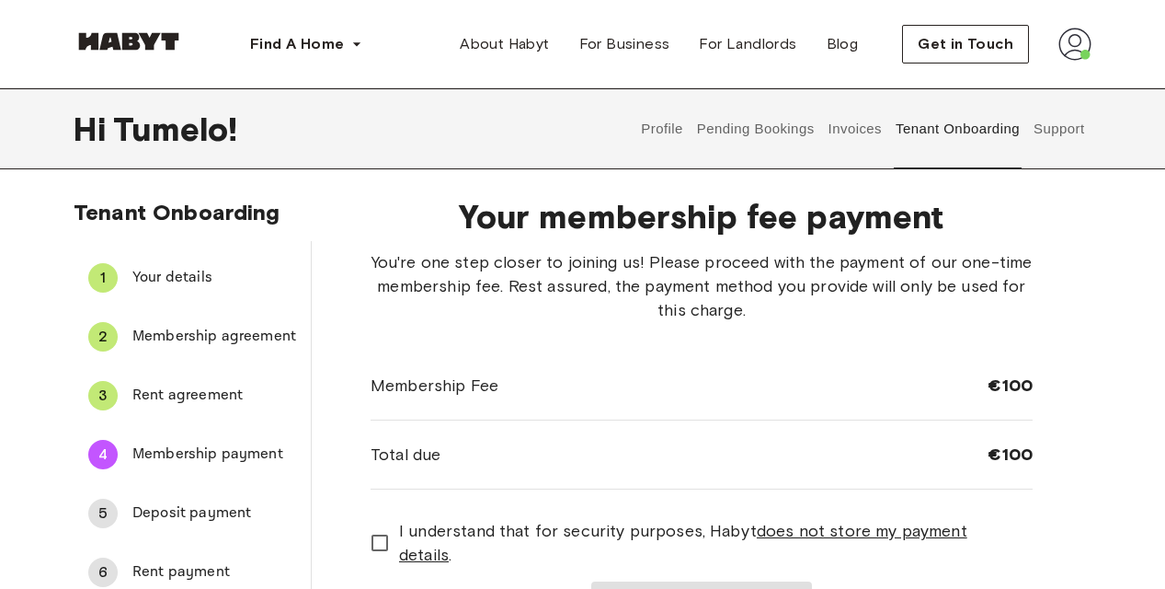
click at [204, 508] on span "Deposit payment" at bounding box center [214, 513] width 164 height 22
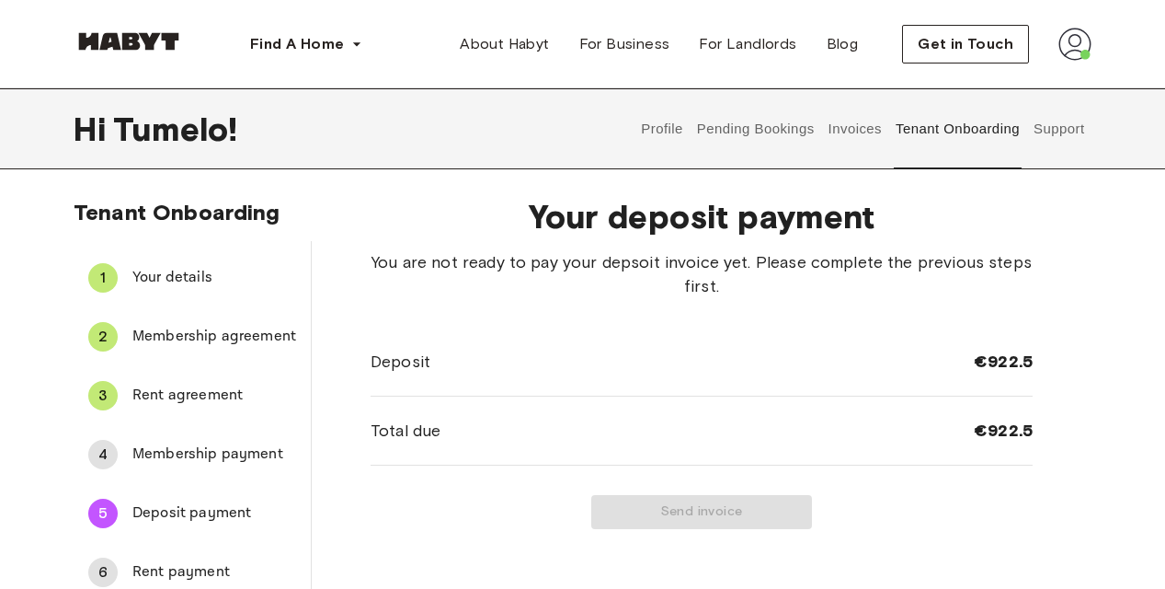
drag, startPoint x: 1056, startPoint y: 127, endPoint x: 1068, endPoint y: 110, distance: 20.4
click at [1068, 110] on button "Support" at bounding box center [1059, 128] width 56 height 81
click at [1065, 125] on button "Support" at bounding box center [1059, 128] width 56 height 81
